Goal: Task Accomplishment & Management: Complete application form

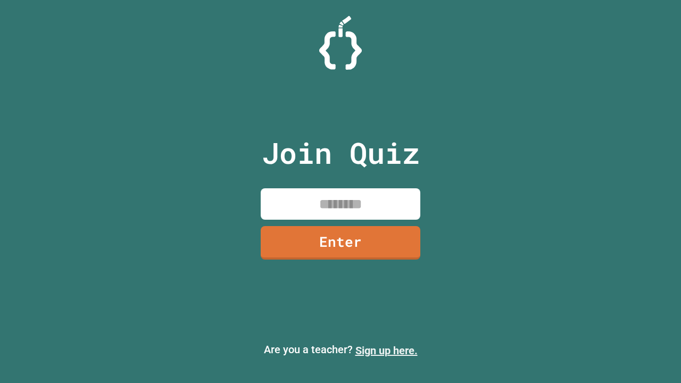
click at [386, 351] on link "Sign up here." at bounding box center [386, 350] width 62 height 13
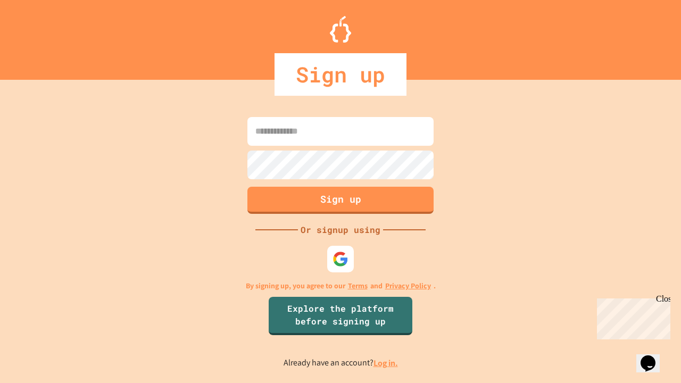
click at [386, 363] on link "Log in." at bounding box center [385, 363] width 24 height 11
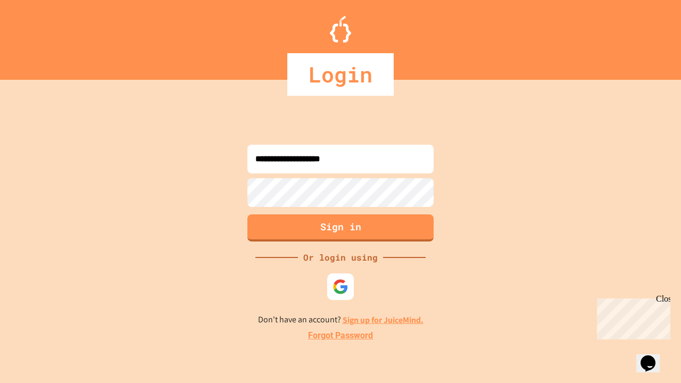
type input "**********"
